Goal: Feedback & Contribution: Contribute content

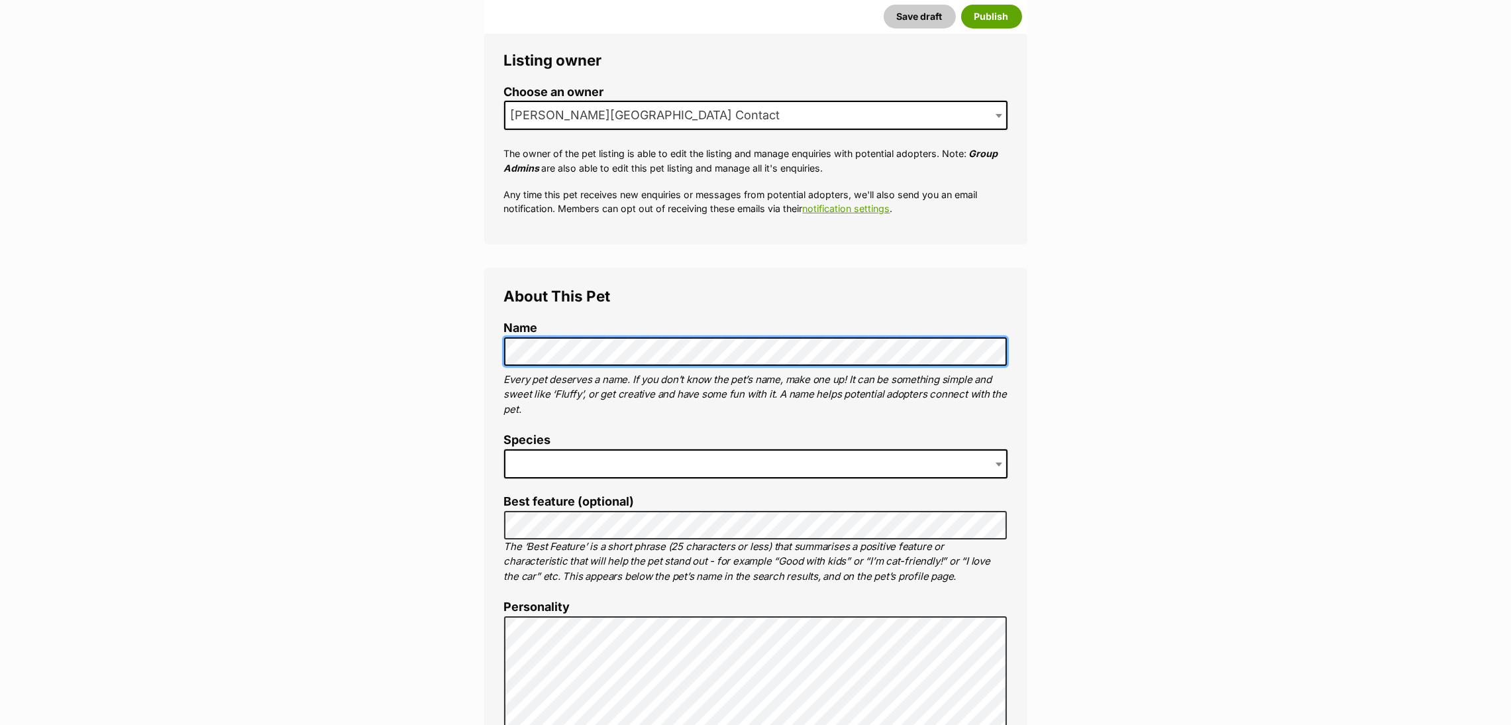
scroll to position [235, 0]
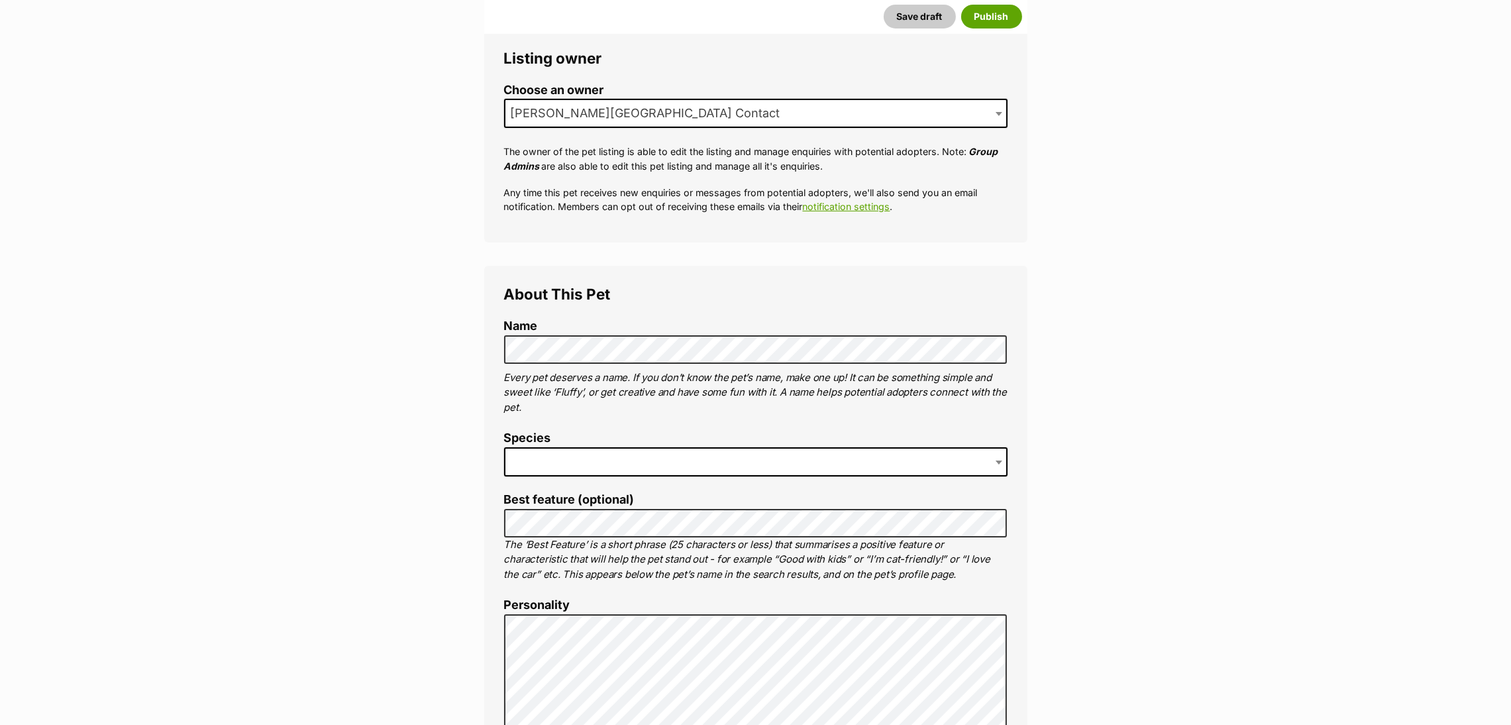
click at [789, 461] on span at bounding box center [756, 461] width 504 height 29
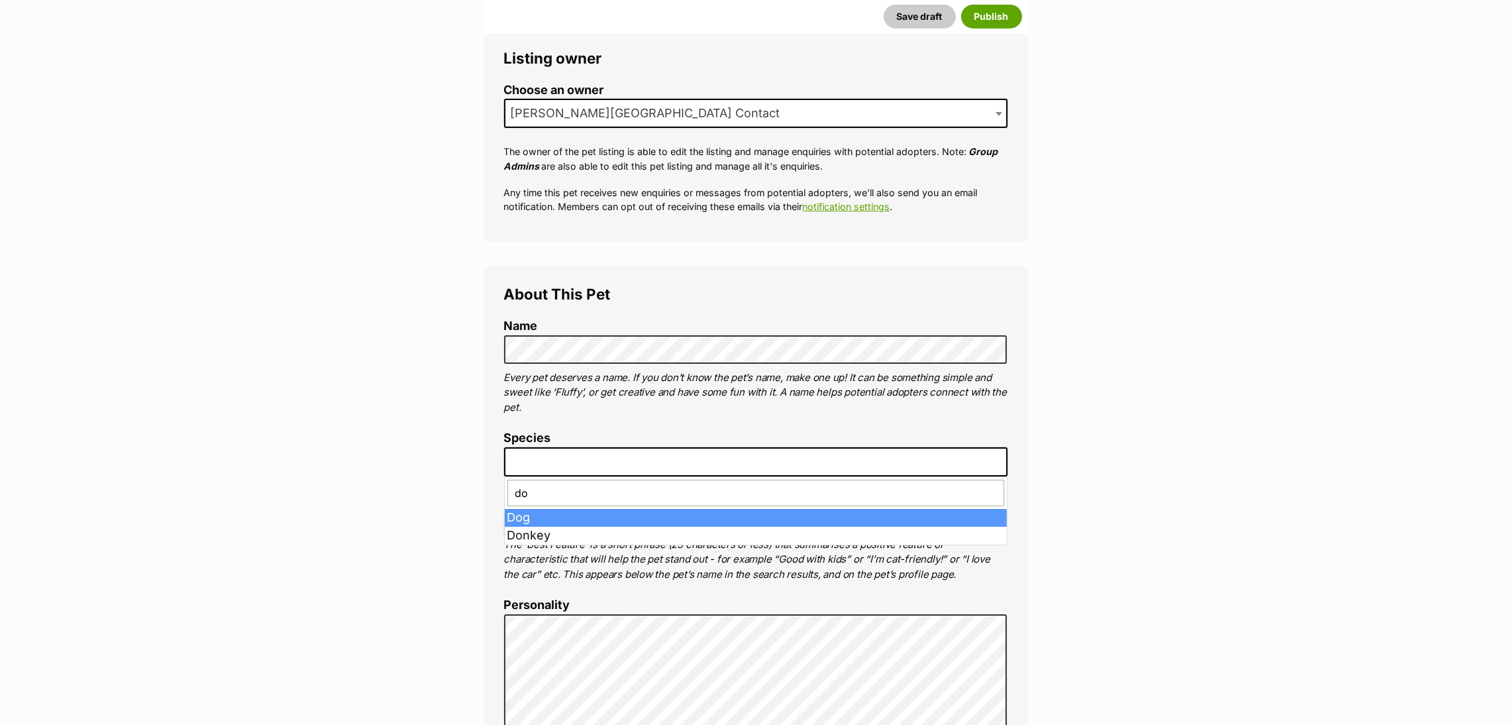
type input "dog"
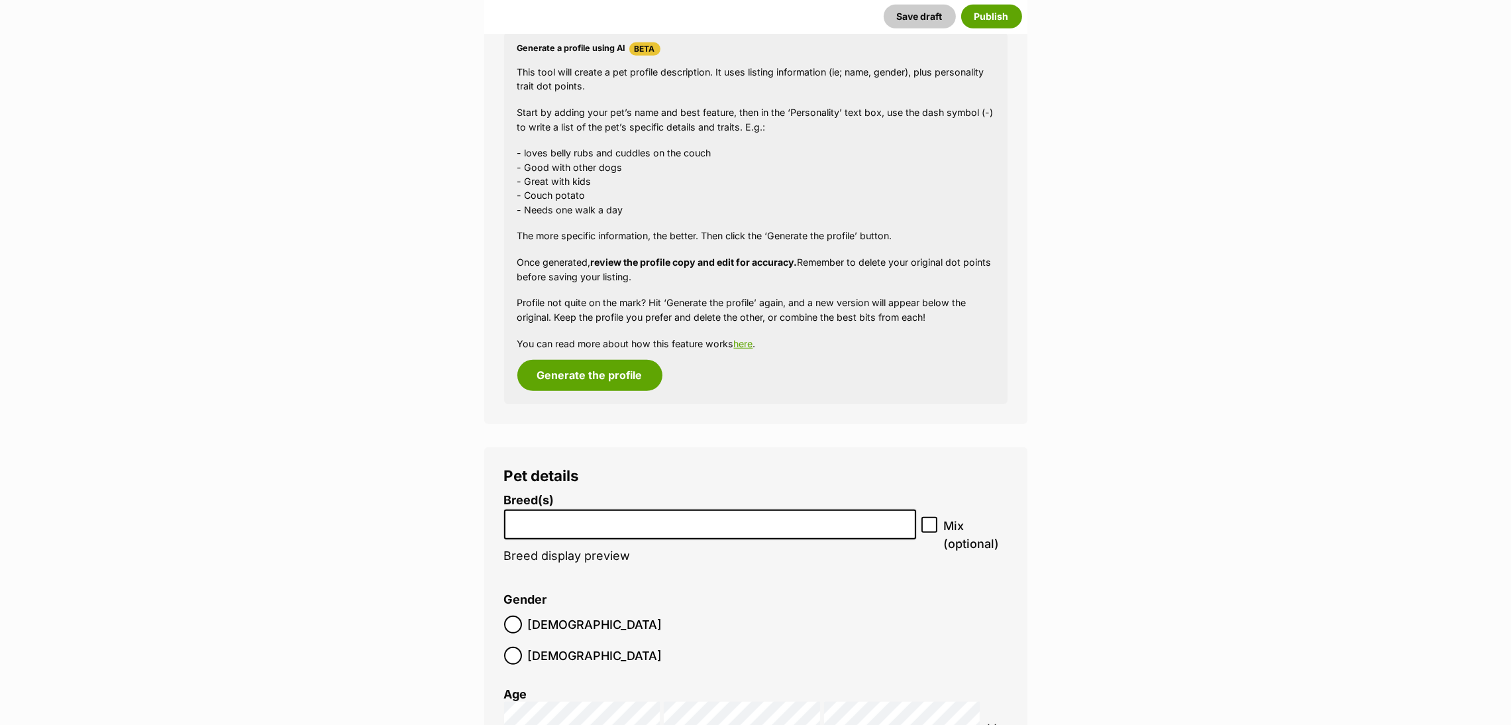
scroll to position [1182, 0]
click at [729, 524] on input "search" at bounding box center [710, 523] width 403 height 14
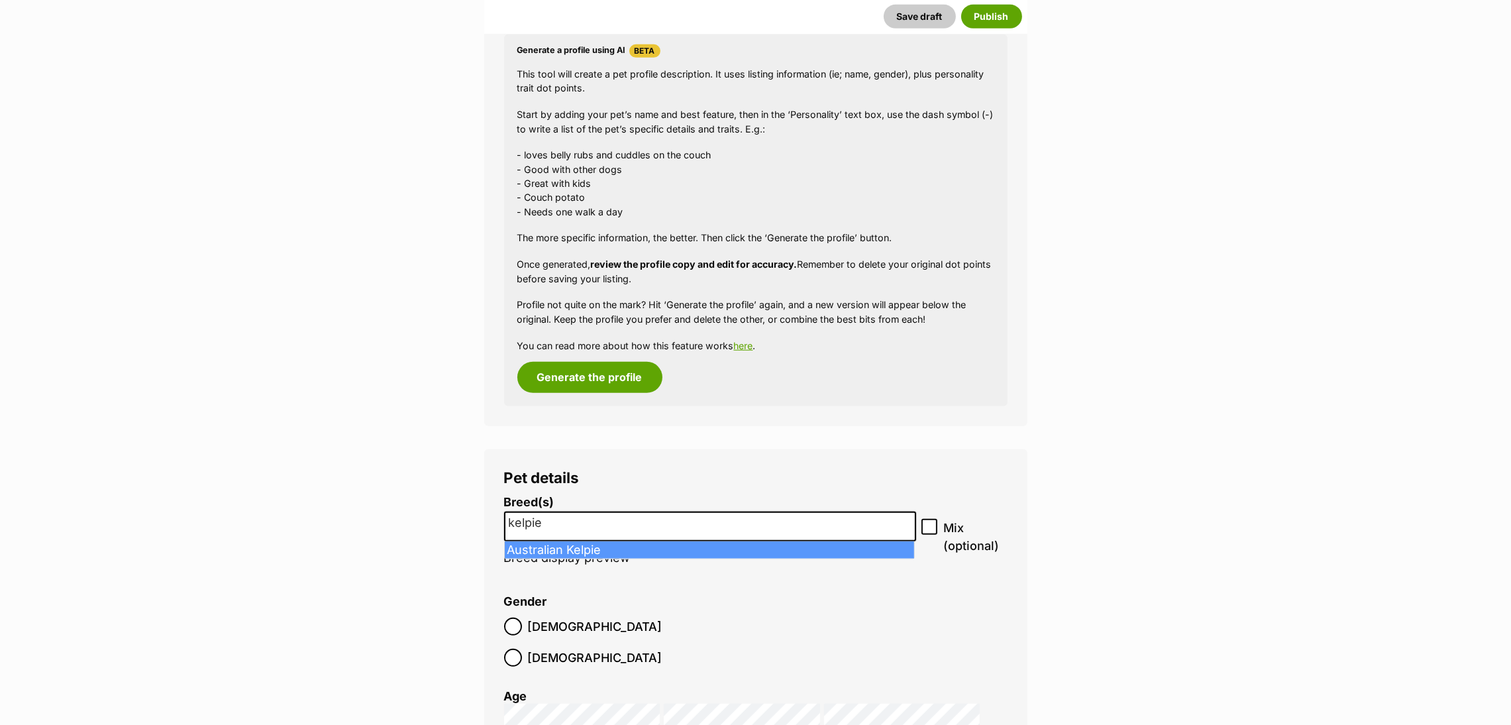
type input "kelpie"
select select "723"
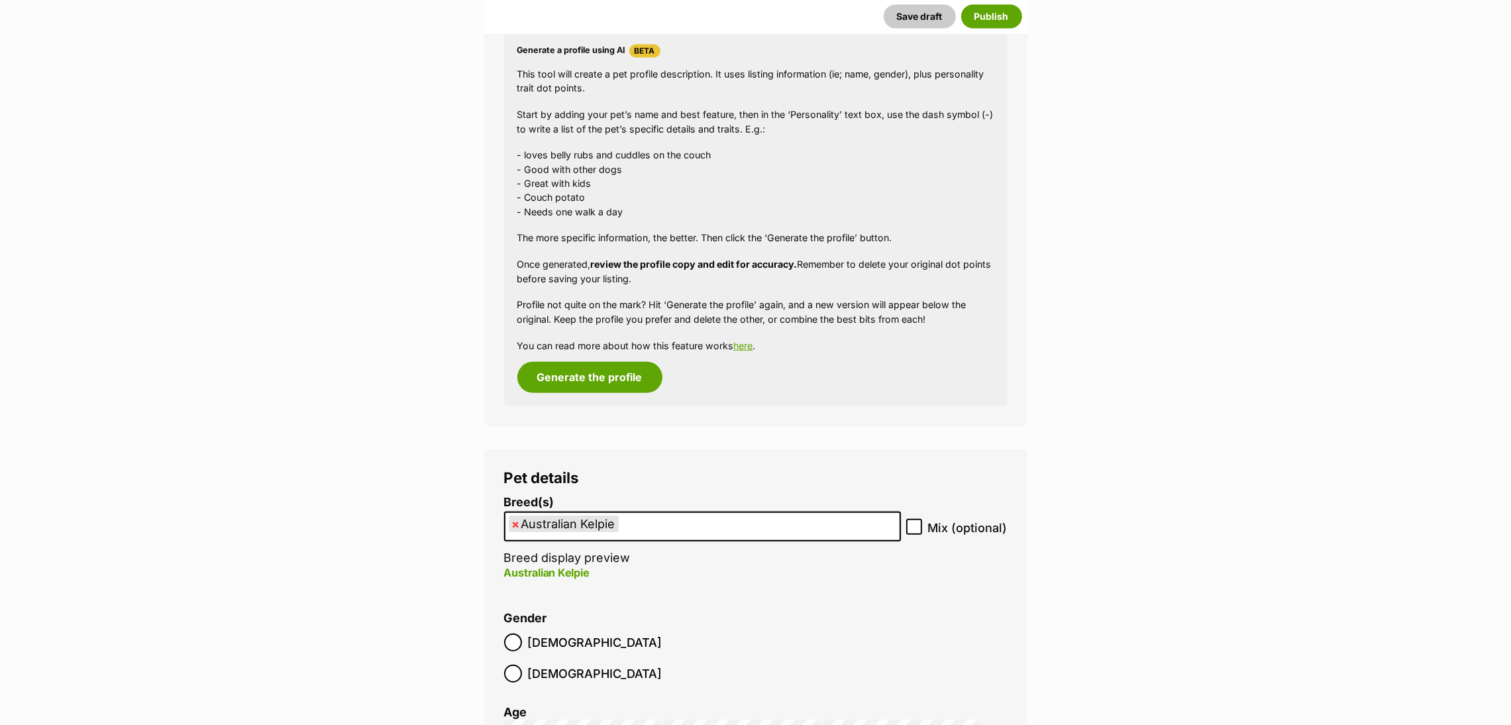
click at [830, 526] on ul "× Australian Kelpie" at bounding box center [703, 526] width 394 height 27
type input "mixed"
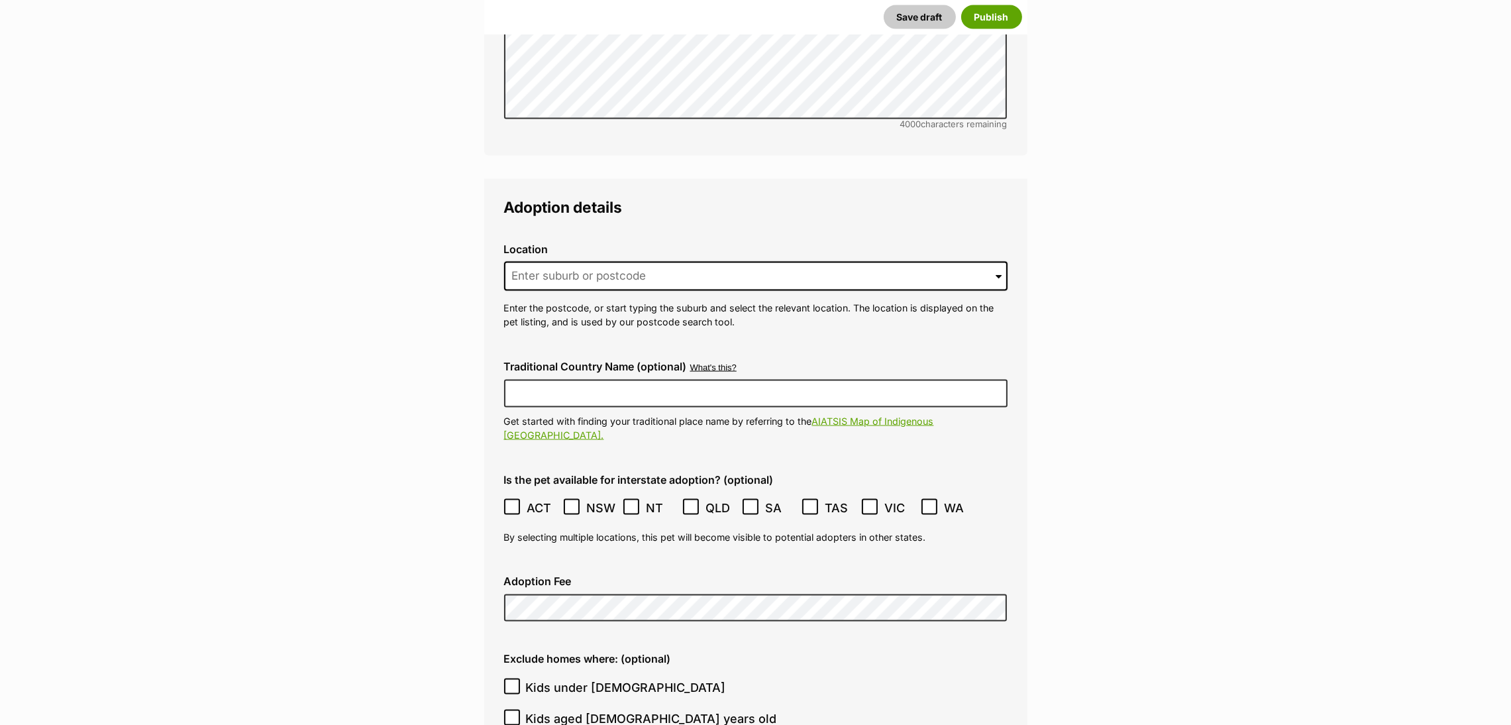
scroll to position [2987, 0]
click at [828, 260] on input at bounding box center [756, 274] width 504 height 29
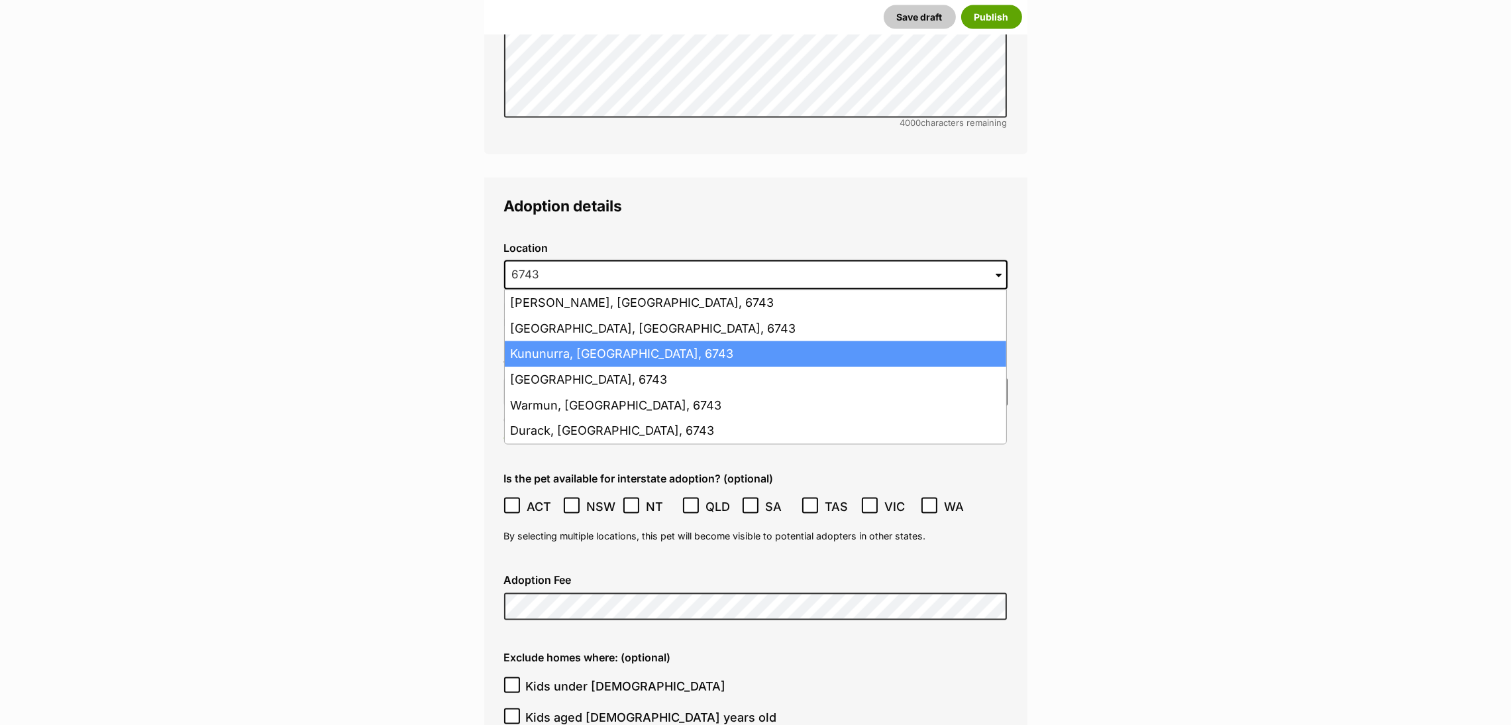
click at [749, 341] on li "Kununurra, Western Australia, 6743" at bounding box center [756, 354] width 502 height 26
type input "Kununurra, Western Australia, 6743"
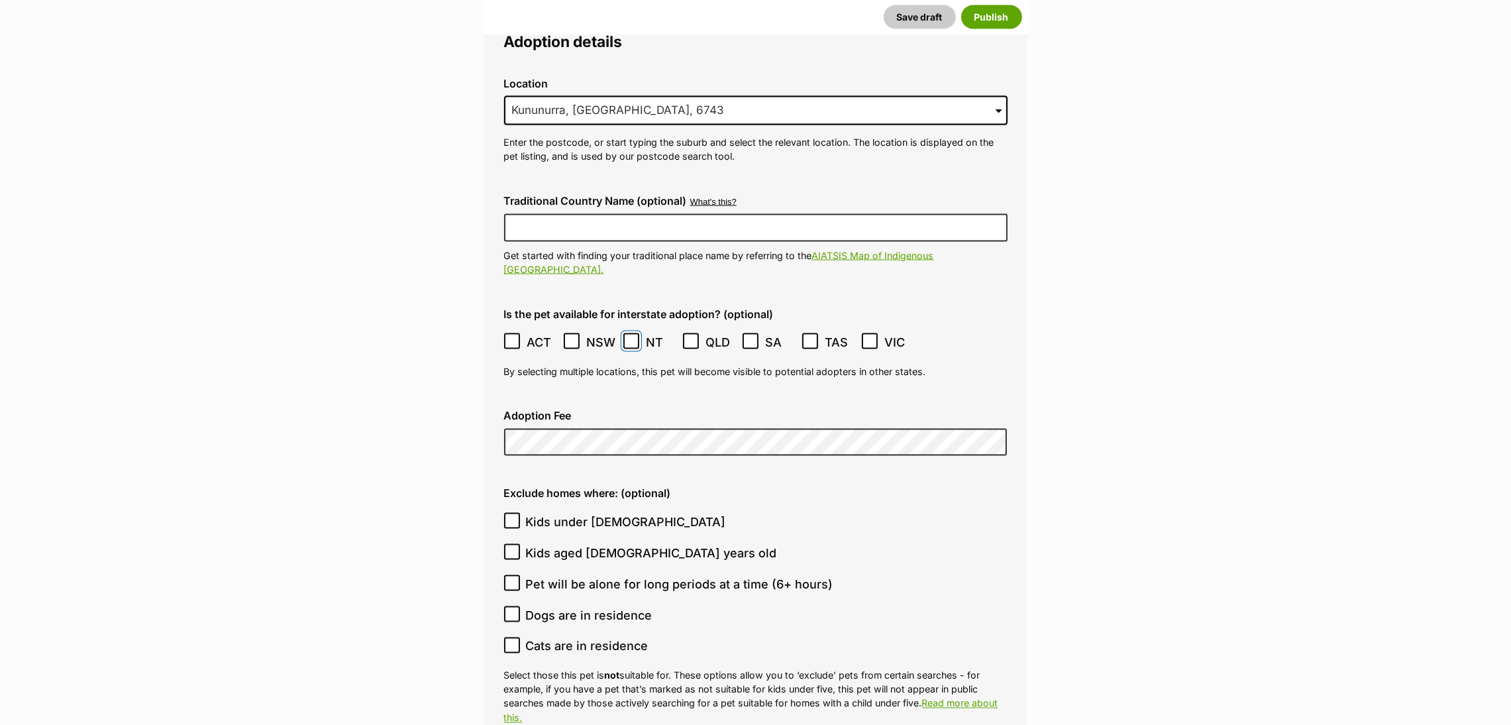
scroll to position [3157, 0]
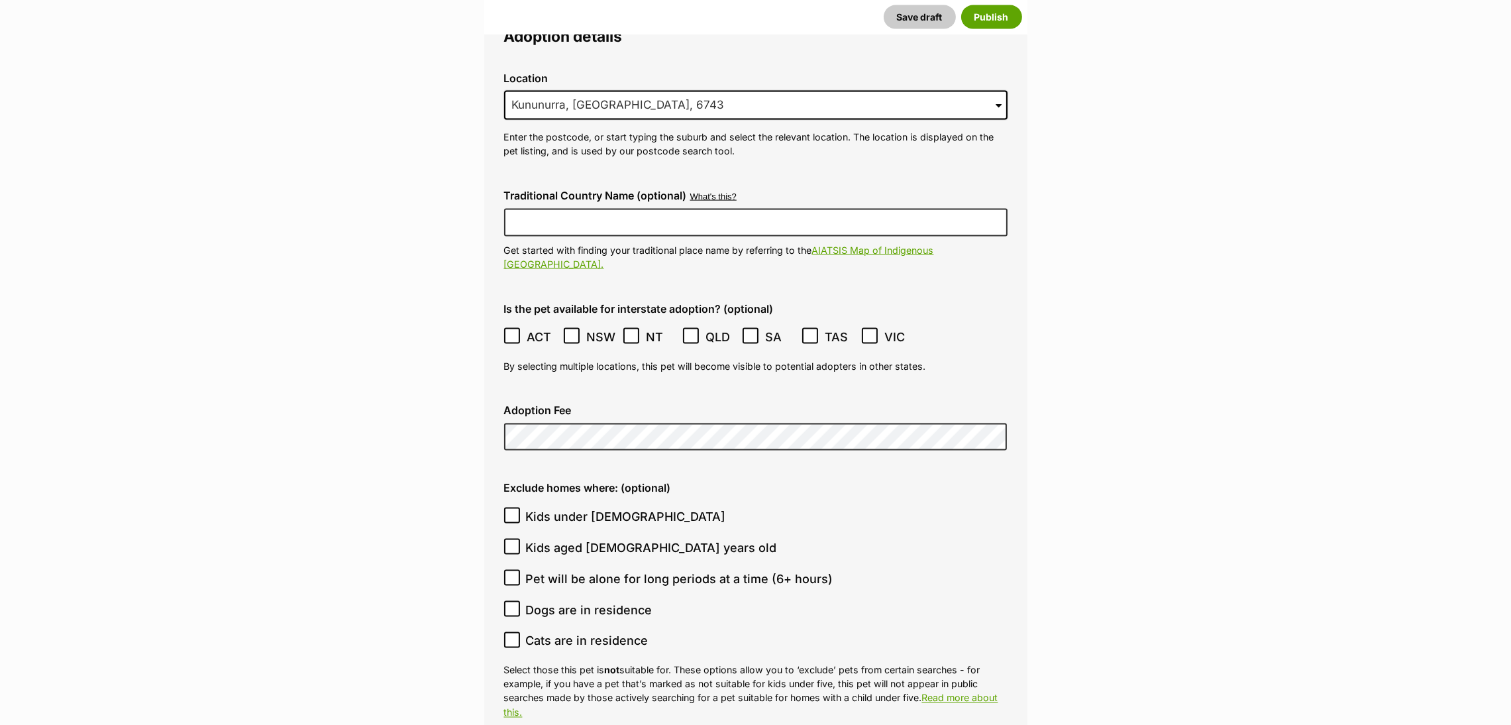
click at [726, 404] on label "Adoption Fee" at bounding box center [756, 410] width 504 height 12
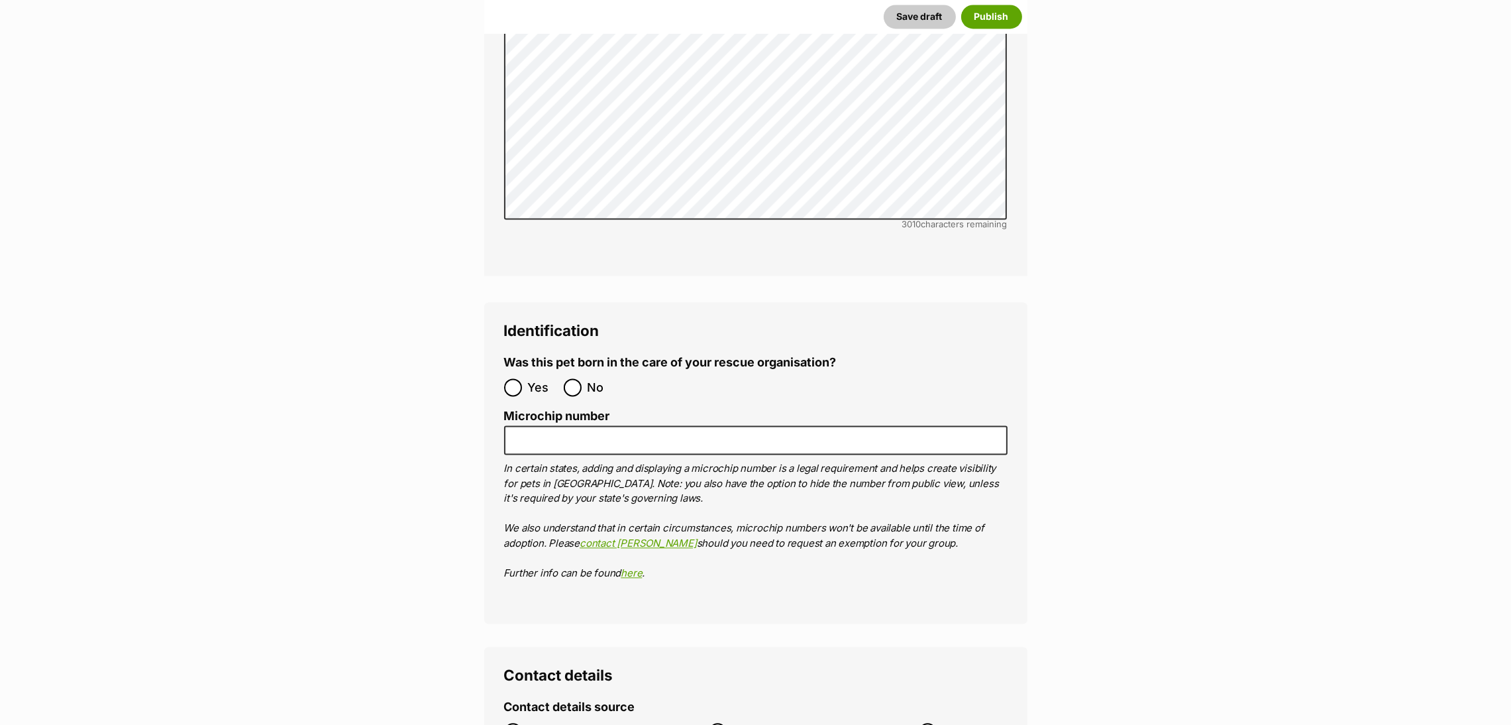
scroll to position [4085, 0]
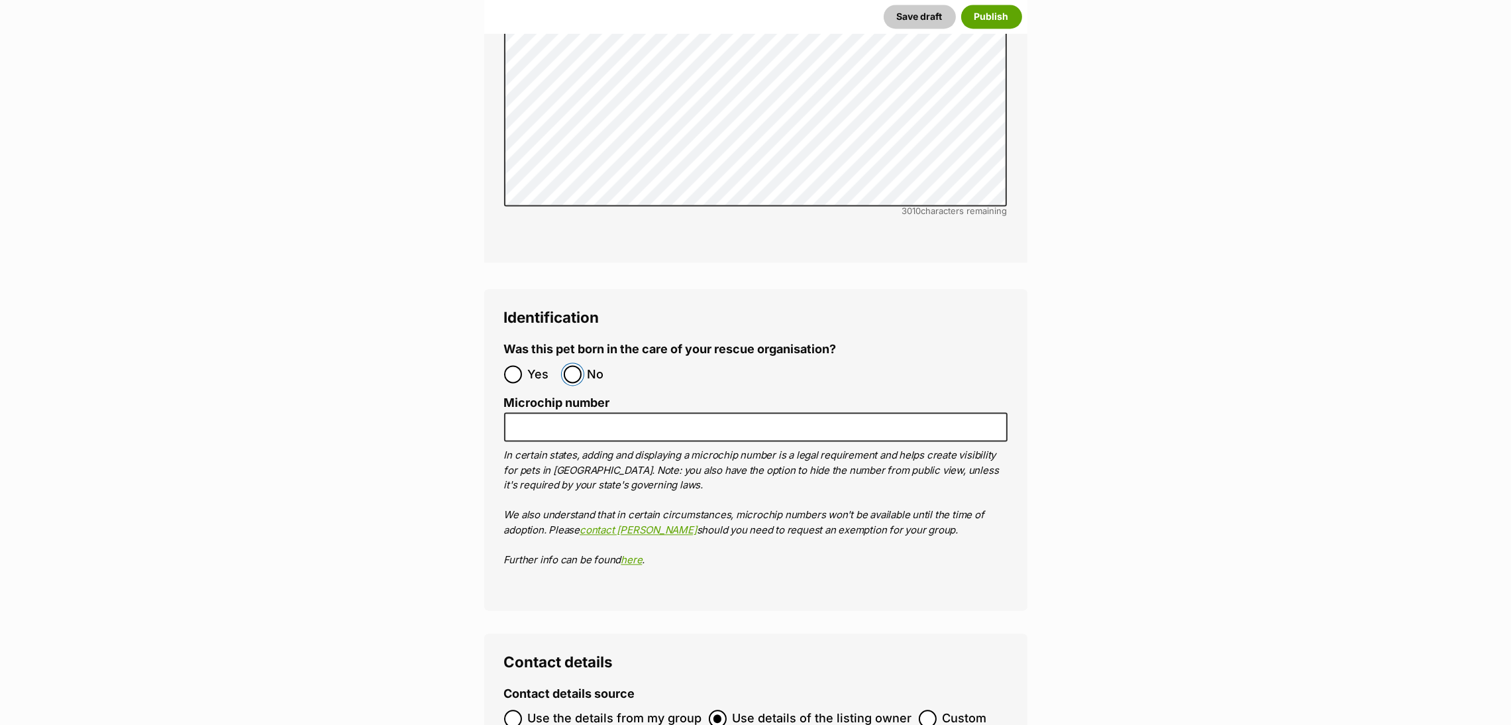
click at [581, 365] on input "No" at bounding box center [573, 374] width 18 height 18
radio input "true"
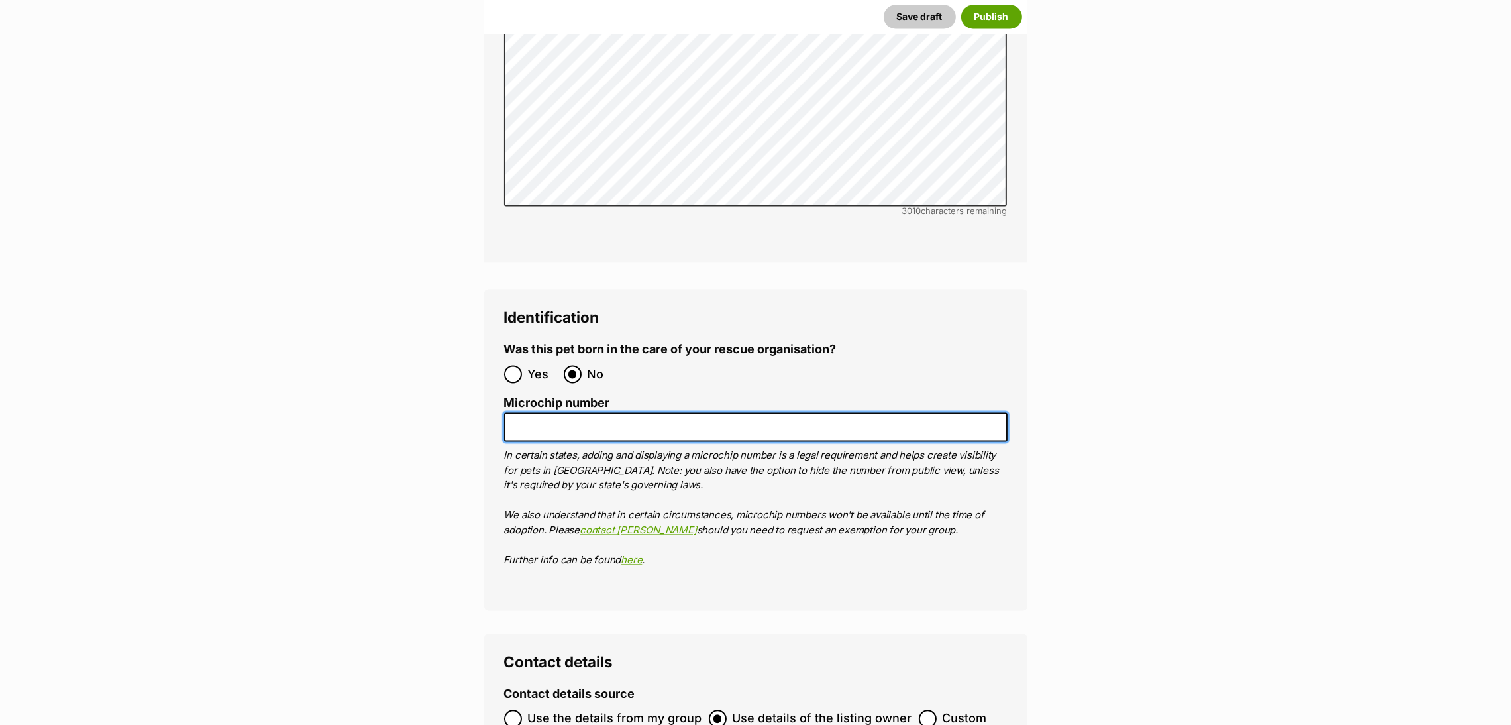
click at [631, 412] on input "Microchip number" at bounding box center [756, 427] width 504 height 30
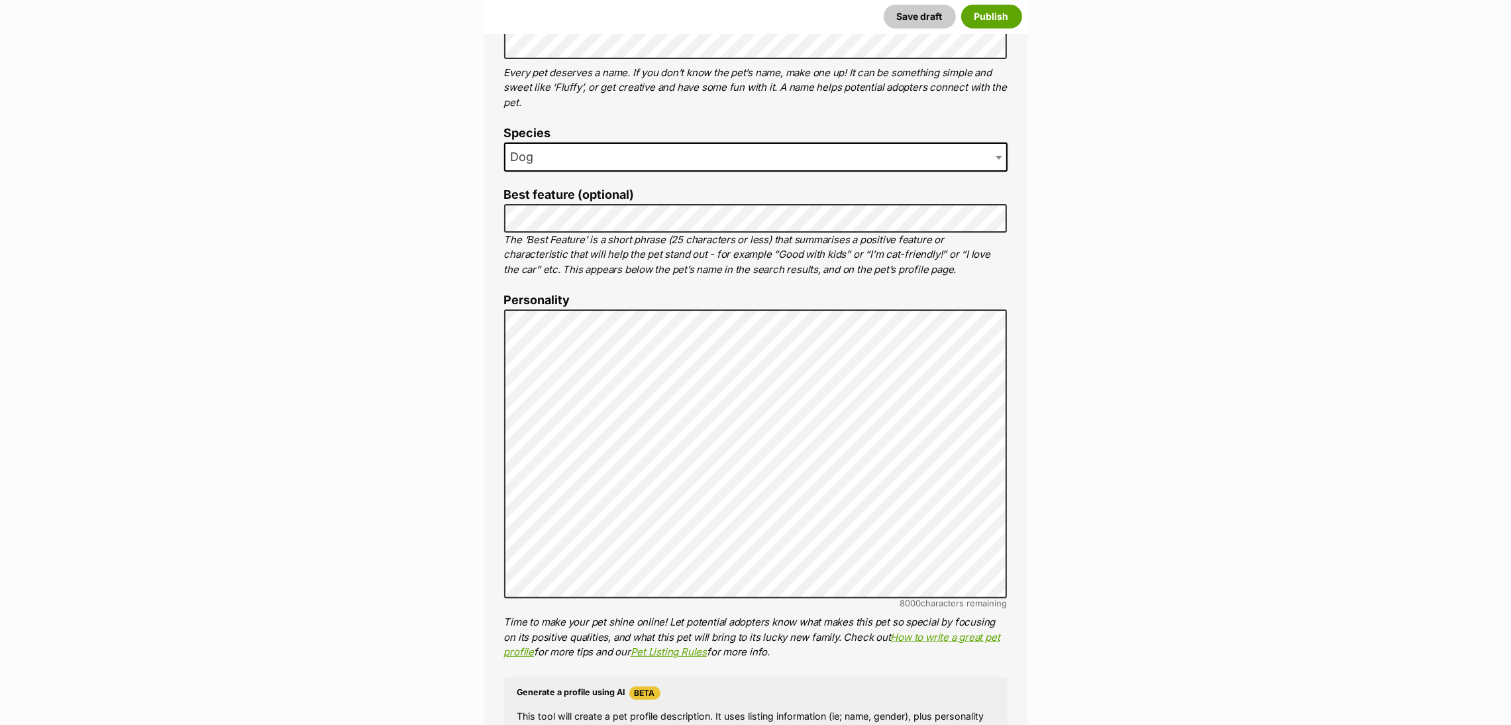
scroll to position [544, 0]
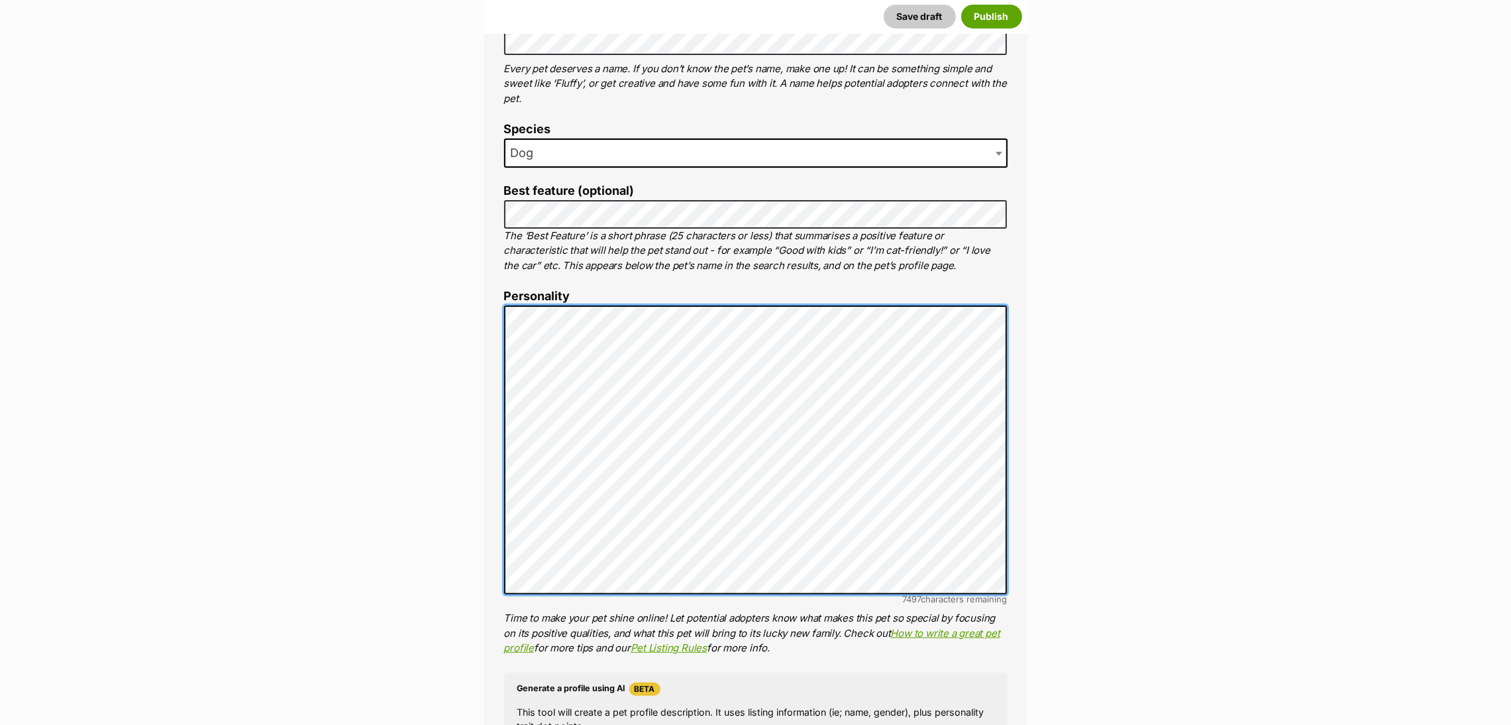
click at [495, 407] on div "About This Pet Name Henlo there, it looks like you might be using the pet name …" at bounding box center [755, 510] width 543 height 1107
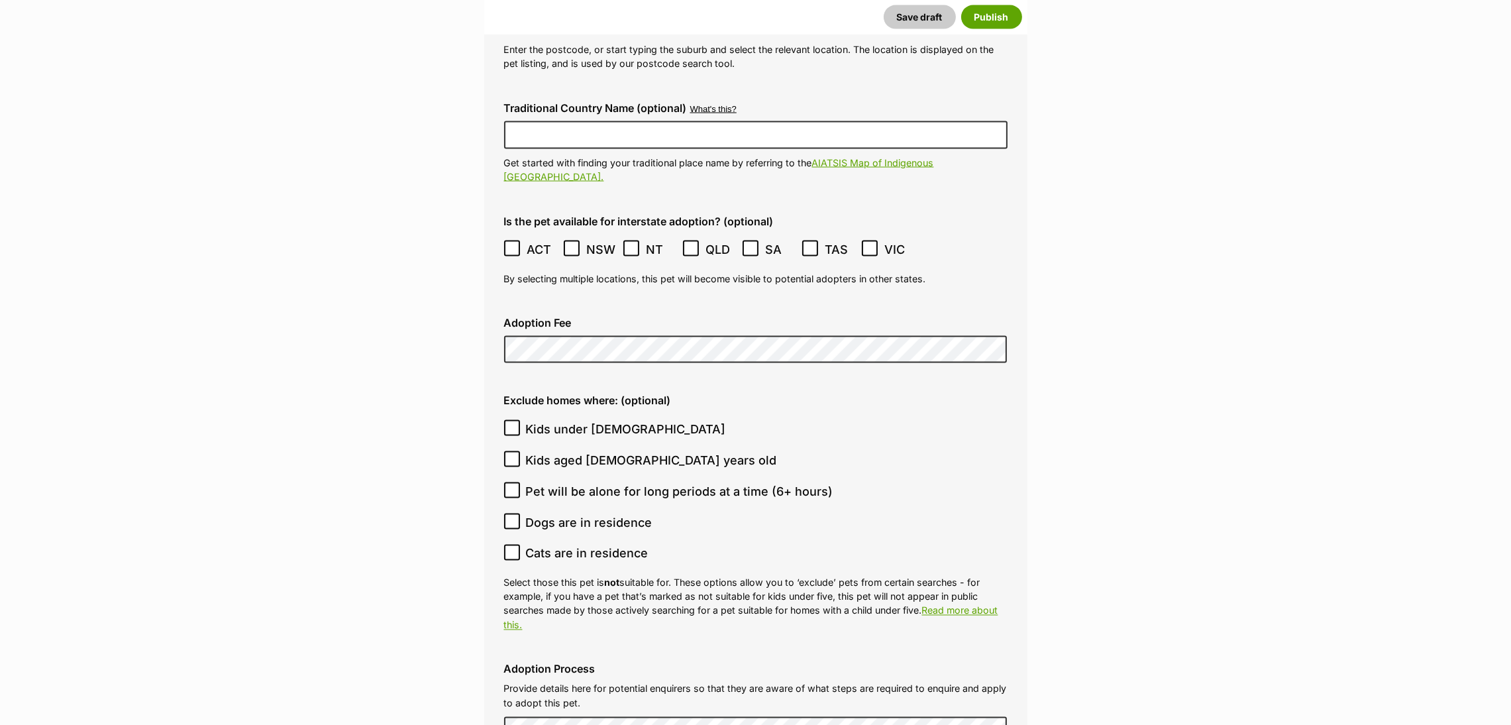
click at [709, 545] on label "Cats are in residence" at bounding box center [752, 554] width 497 height 18
click at [520, 545] on input "Cats are in residence" at bounding box center [512, 553] width 16 height 16
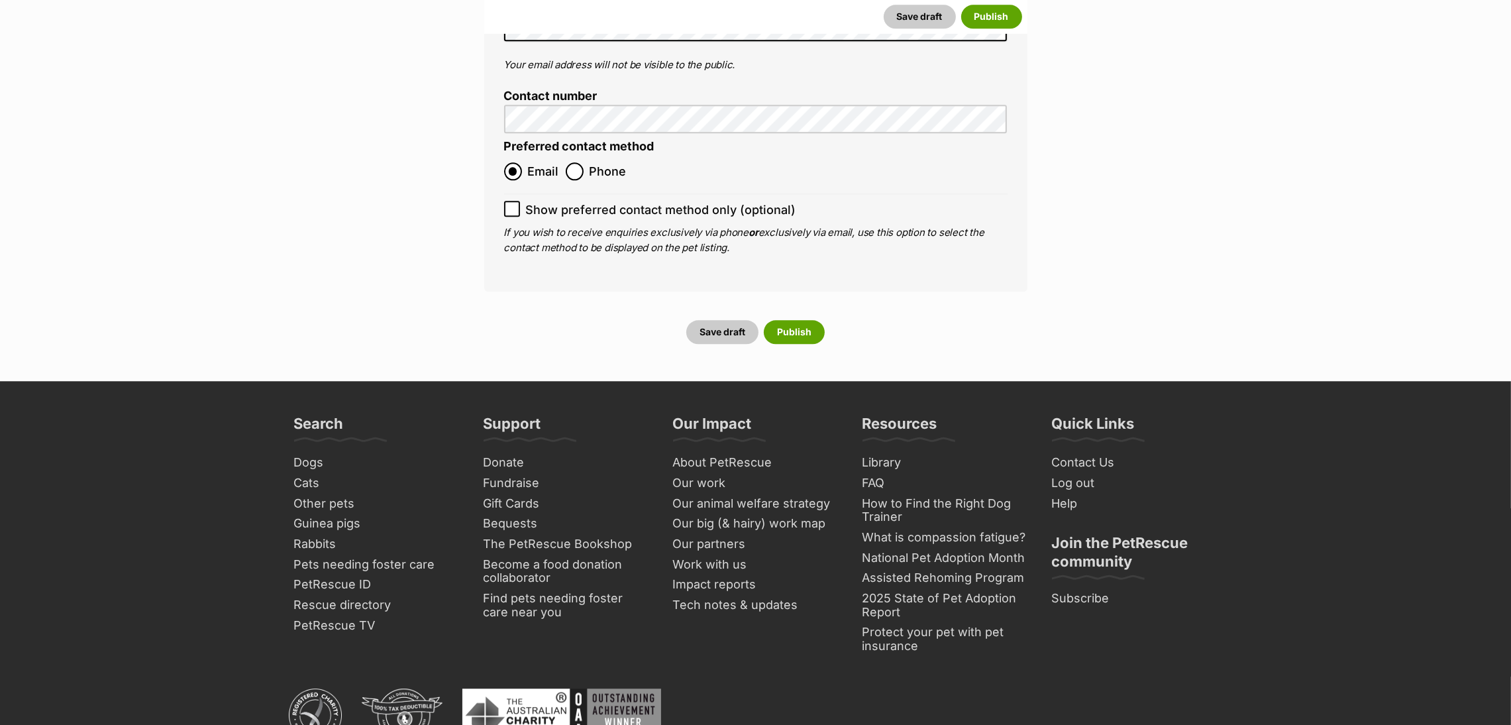
scroll to position [4879, 0]
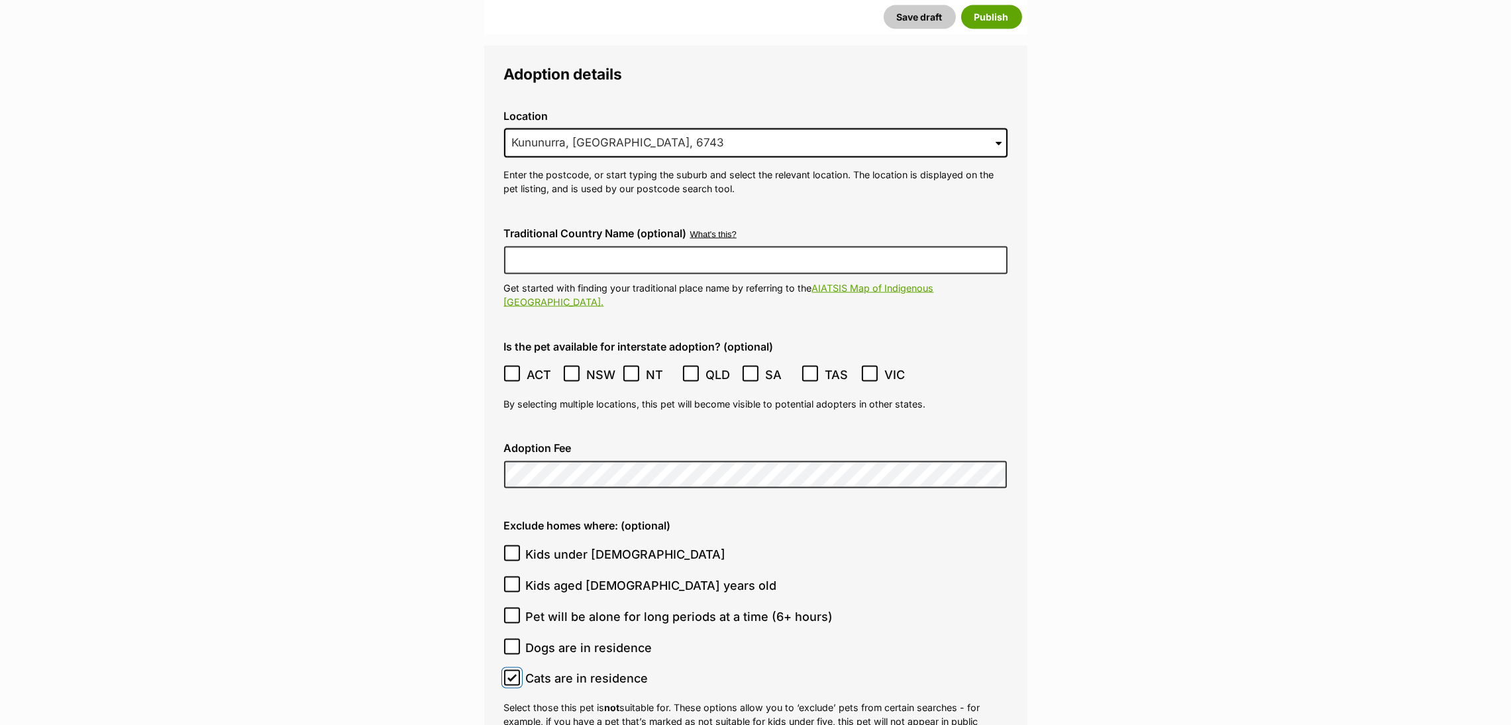
click at [504, 670] on input "Cats are in residence" at bounding box center [512, 678] width 16 height 16
checkbox input "false"
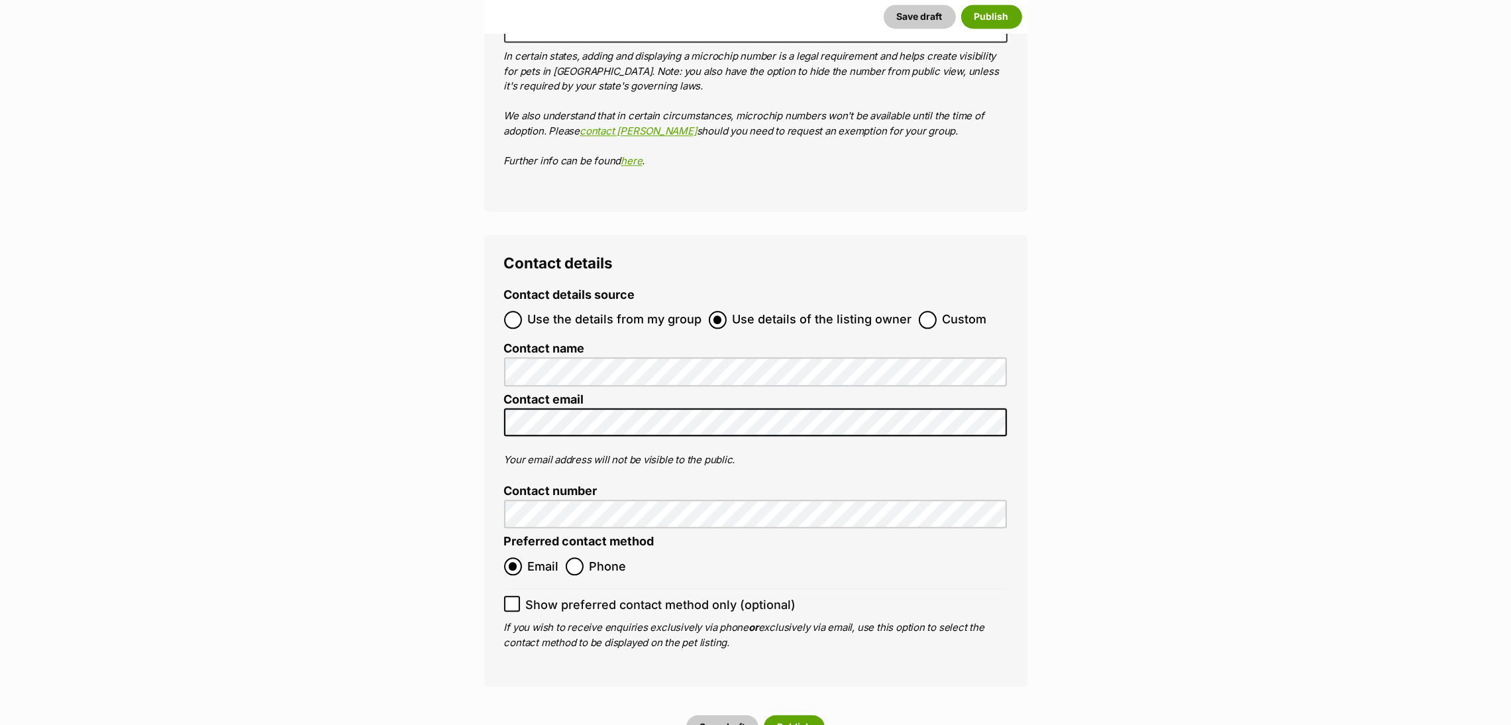
scroll to position [4495, 0]
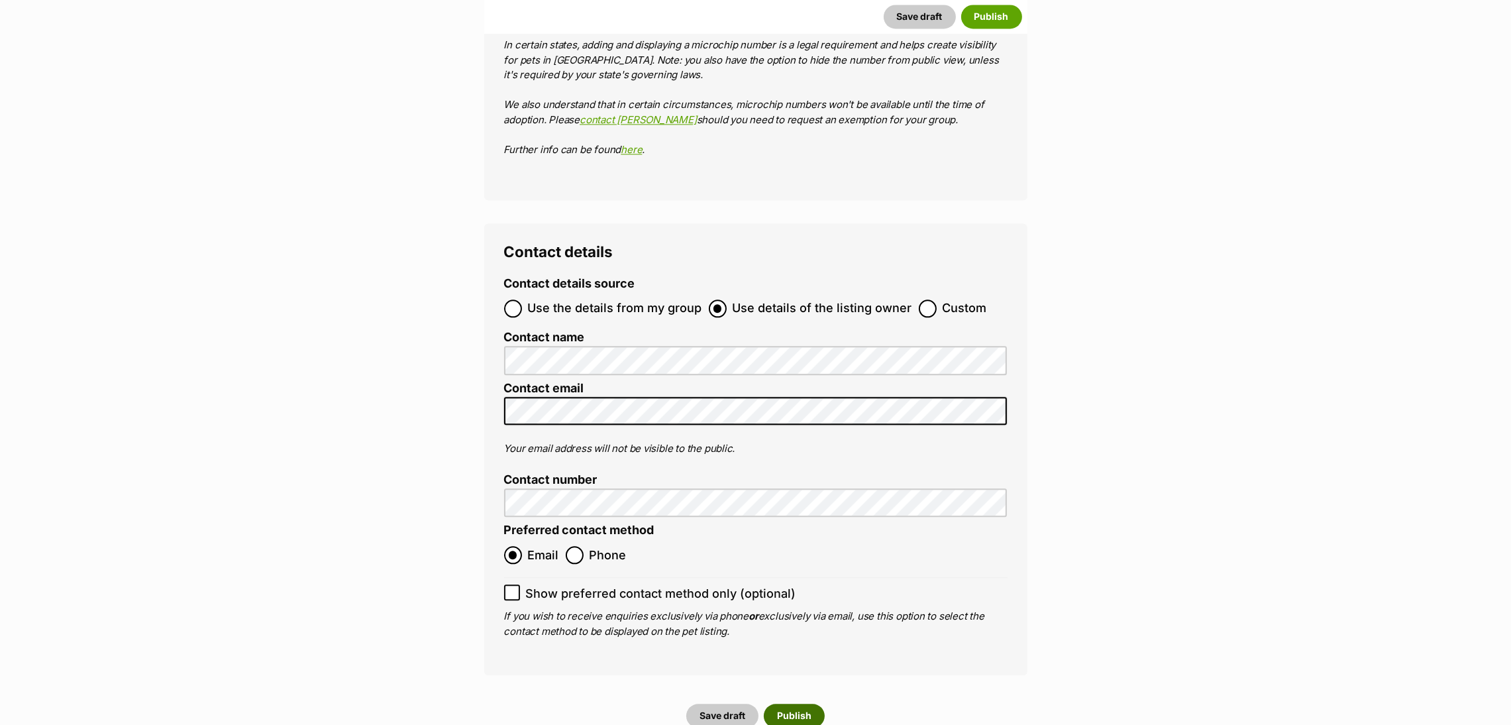
click at [810, 704] on button "Publish" at bounding box center [794, 716] width 61 height 24
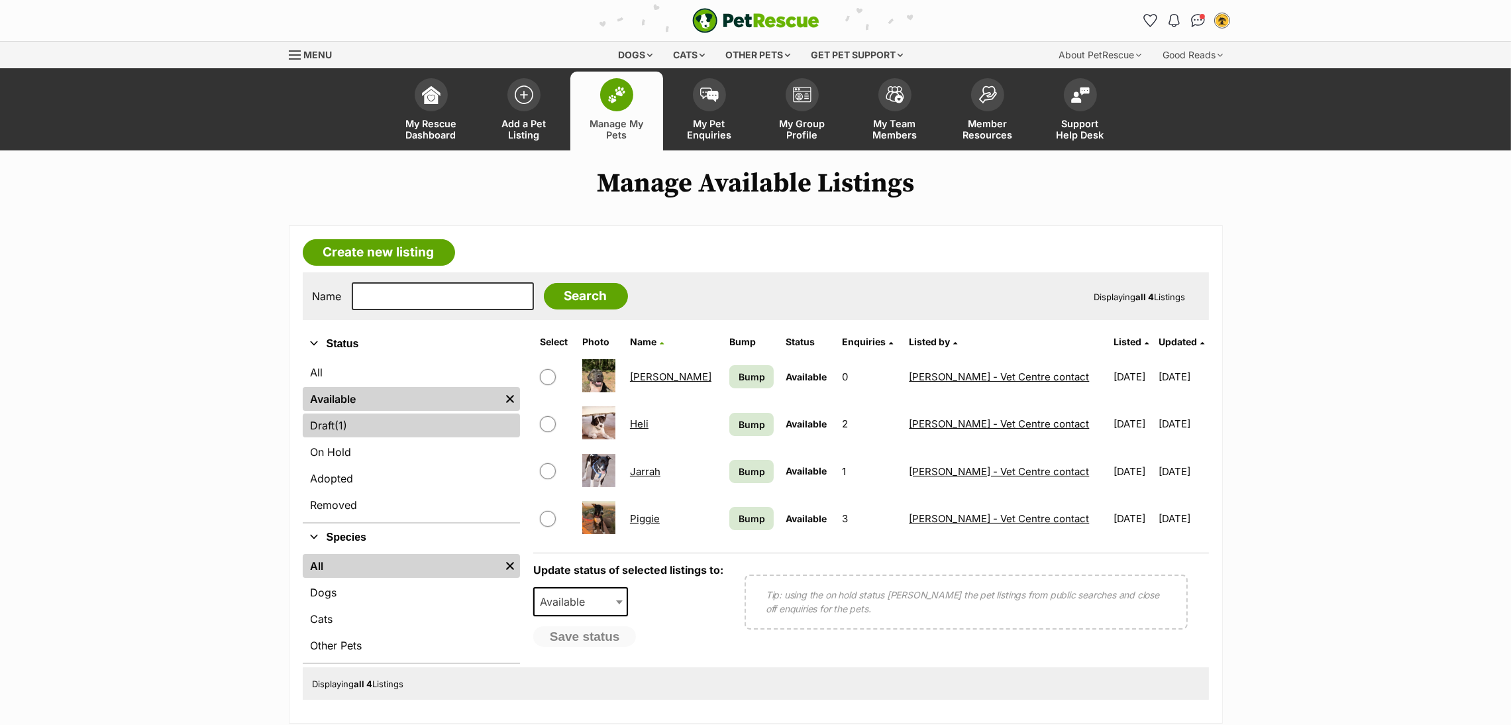
click at [384, 433] on link "Draft (1) Items" at bounding box center [411, 425] width 217 height 24
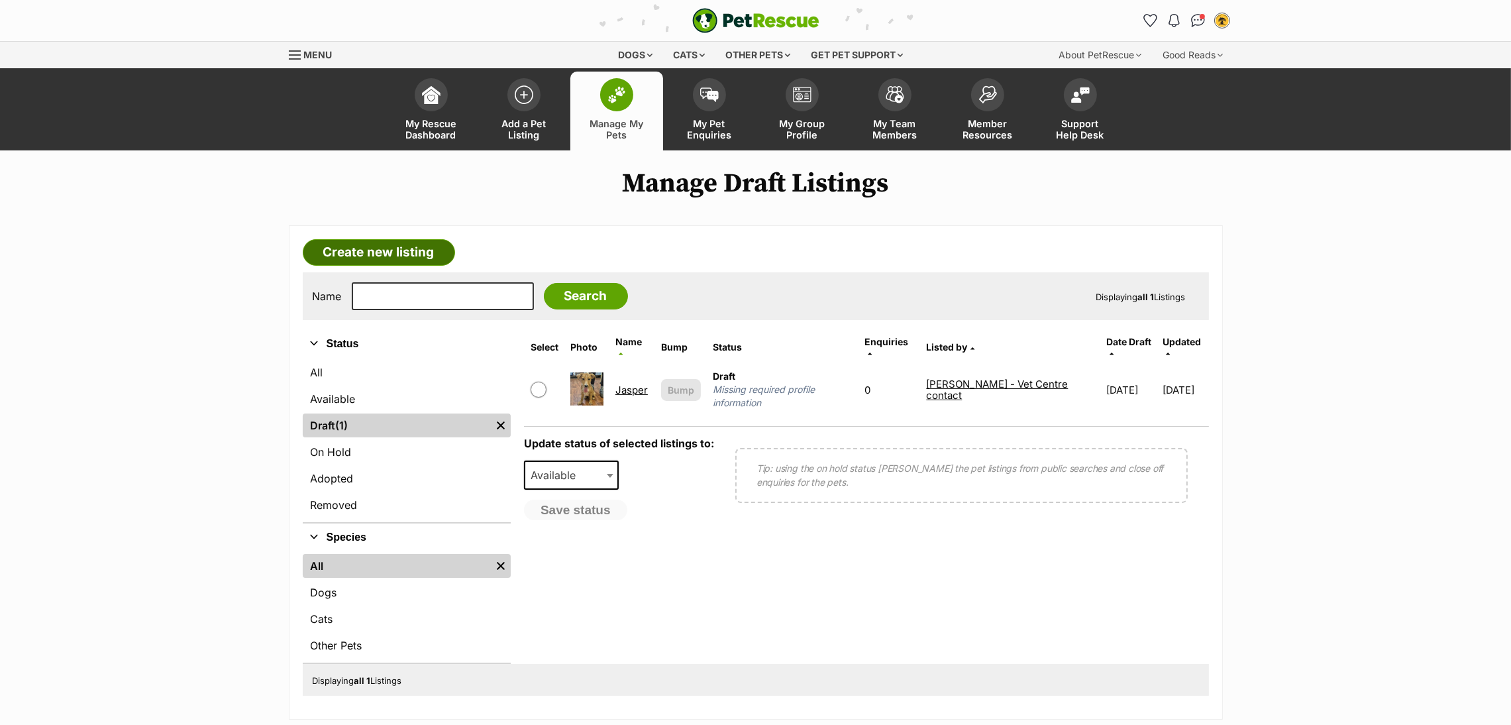
click at [413, 256] on link "Create new listing" at bounding box center [379, 252] width 152 height 27
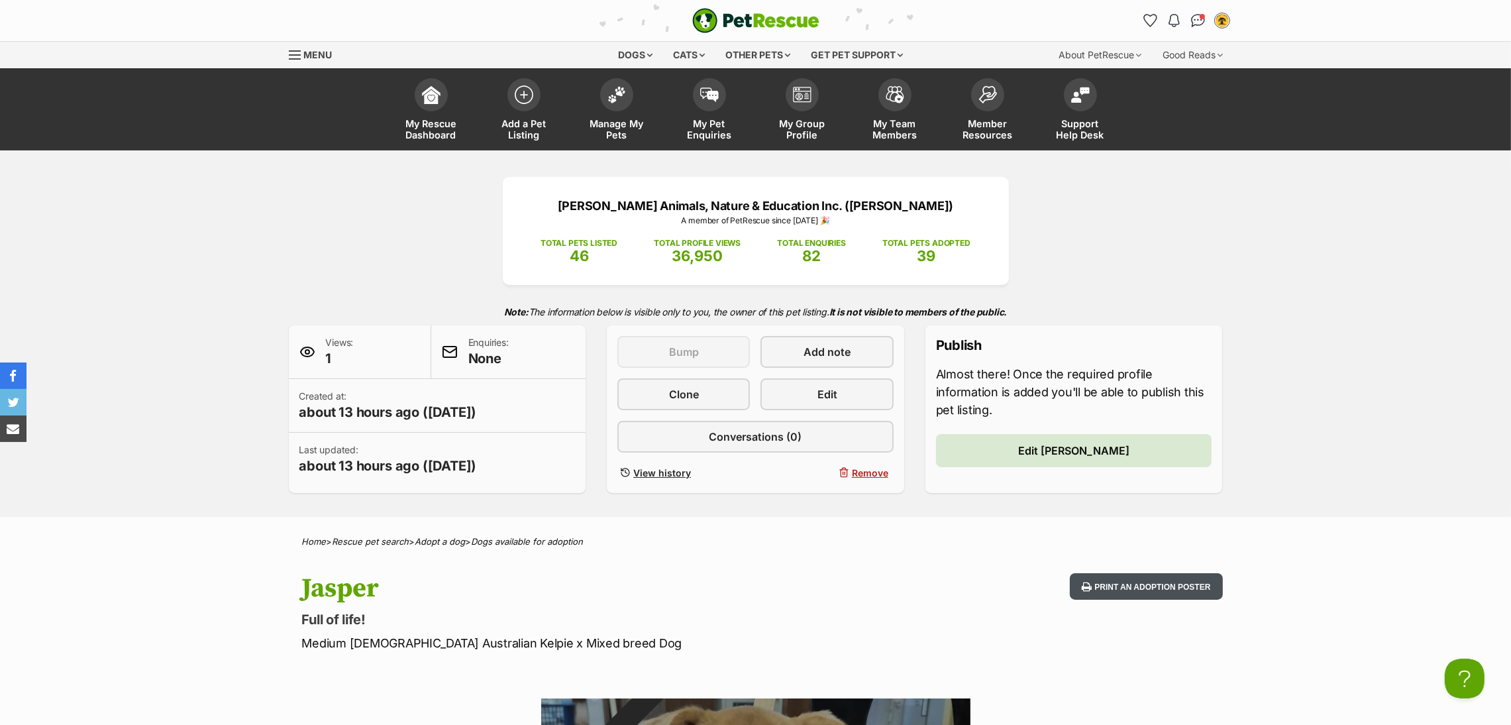
click at [1107, 576] on button "Print an adoption poster" at bounding box center [1146, 586] width 152 height 27
